Goal: Task Accomplishment & Management: Manage account settings

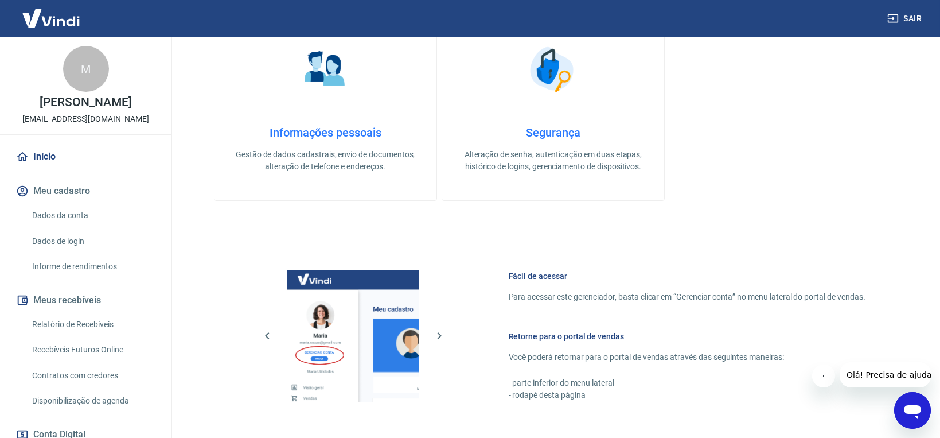
scroll to position [455, 0]
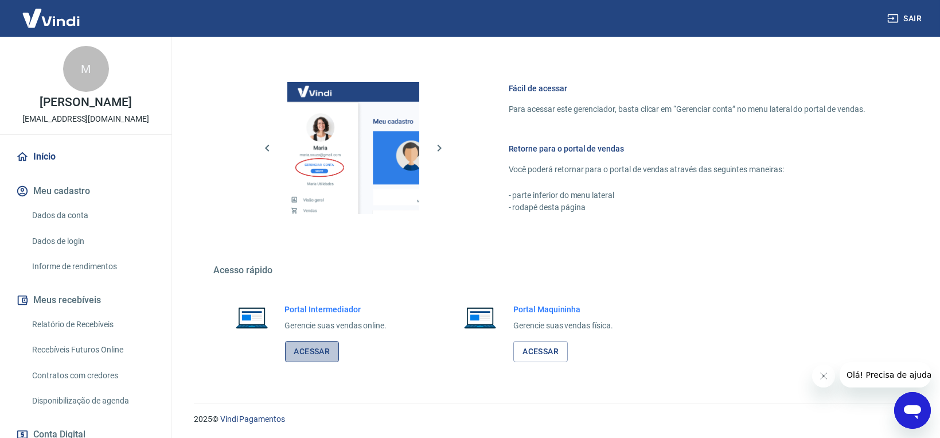
click at [306, 348] on link "Acessar" at bounding box center [312, 351] width 54 height 21
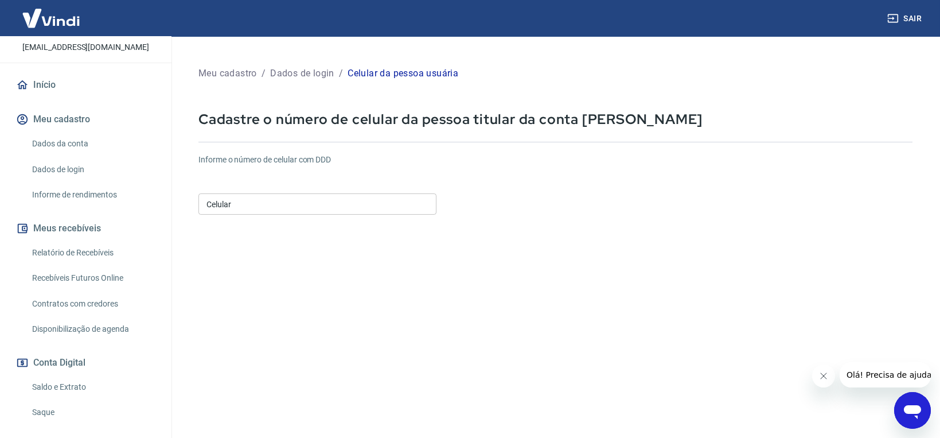
scroll to position [161, 0]
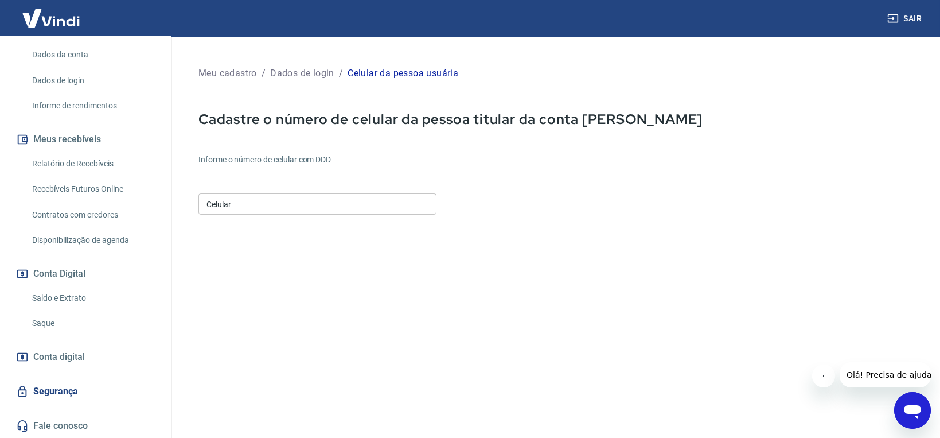
click at [60, 165] on link "Relatório de Recebíveis" at bounding box center [93, 164] width 130 height 24
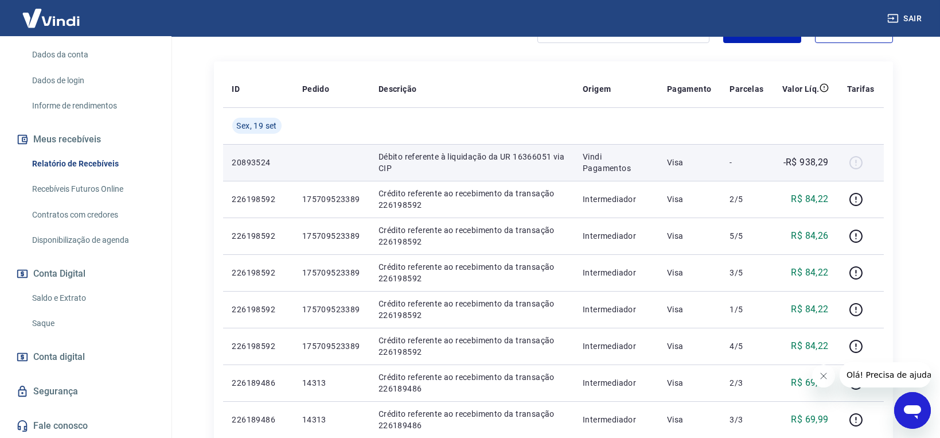
scroll to position [153, 0]
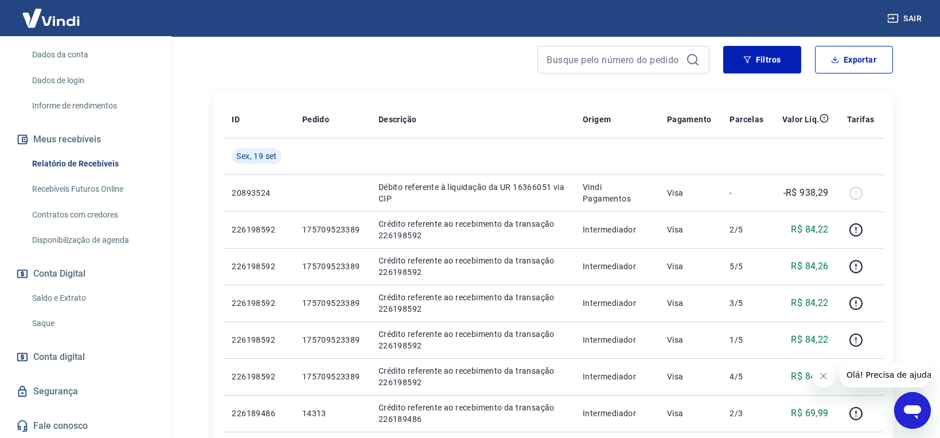
click at [38, 320] on link "Saque" at bounding box center [93, 323] width 130 height 24
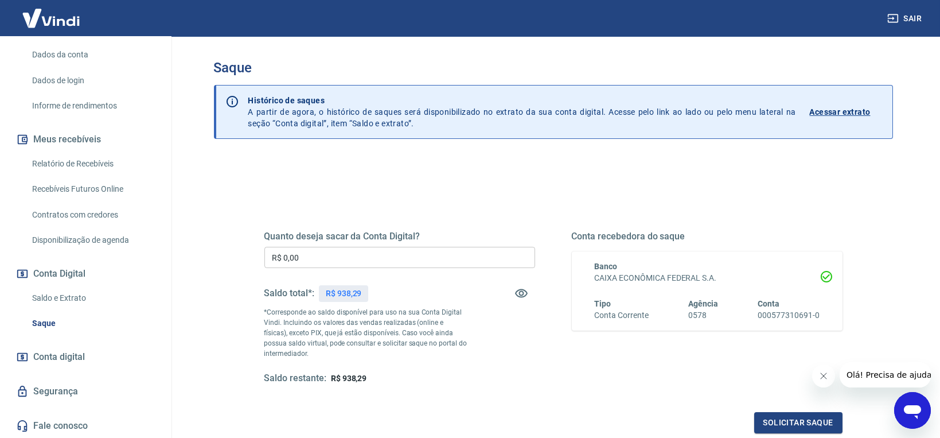
click at [840, 111] on p "Acessar extrato" at bounding box center [840, 111] width 61 height 11
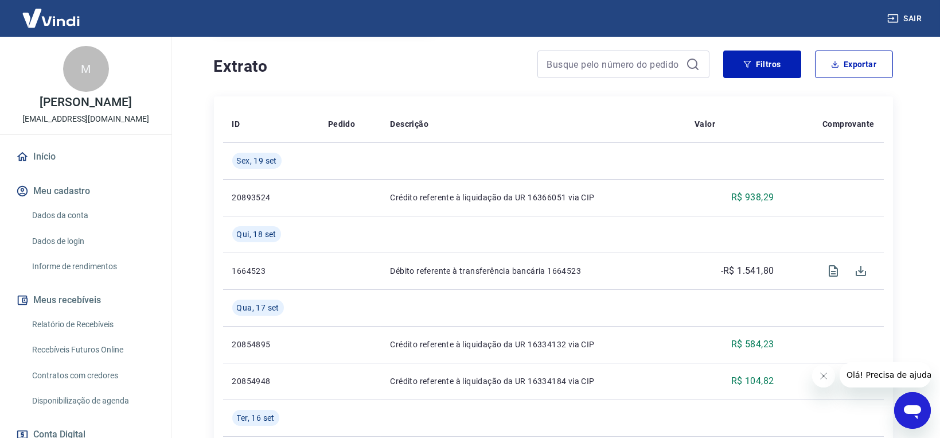
scroll to position [229, 0]
